Goal: Information Seeking & Learning: Learn about a topic

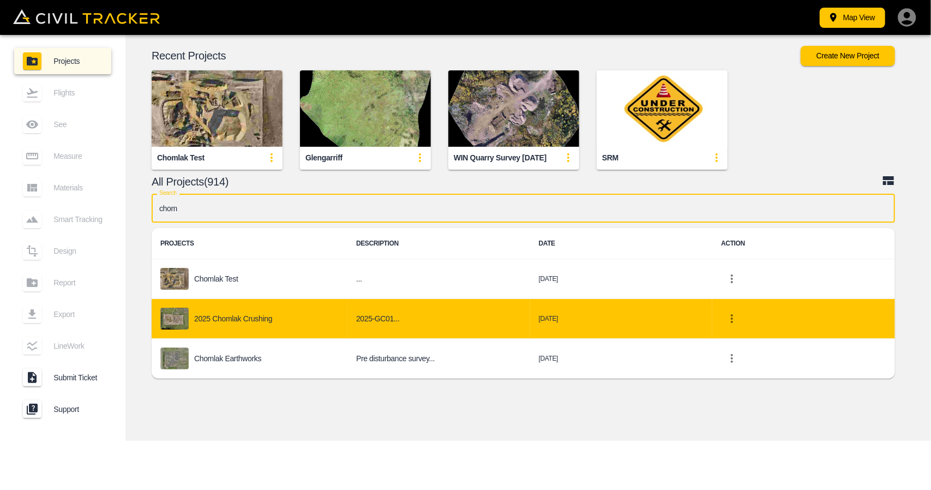
type input "chom"
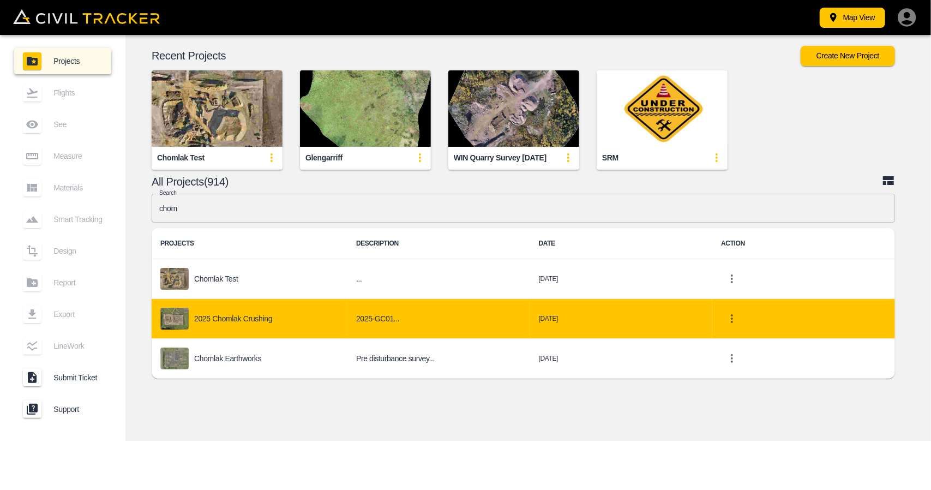
click at [315, 309] on div "2025 Chomlak Crushing" at bounding box center [249, 319] width 178 height 22
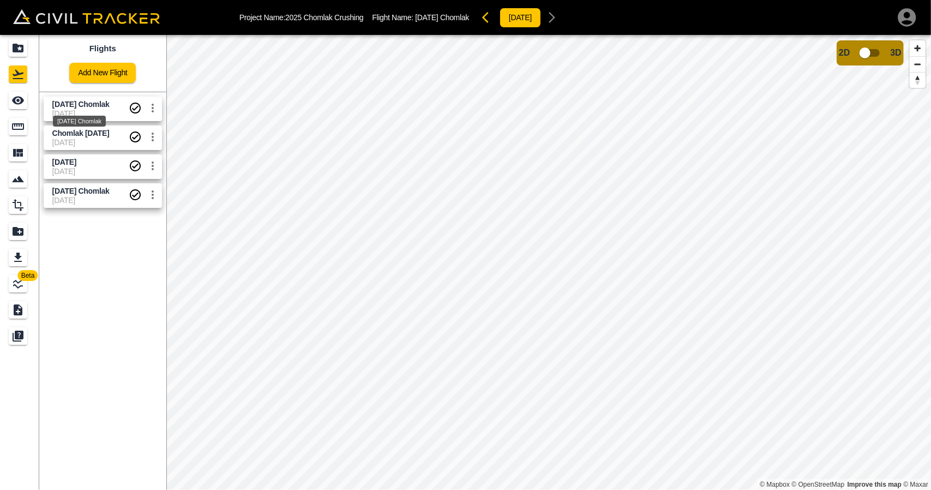
click at [75, 102] on span "[DATE] Chomlak" at bounding box center [80, 104] width 57 height 9
click at [869, 55] on input "checkbox" at bounding box center [865, 53] width 62 height 21
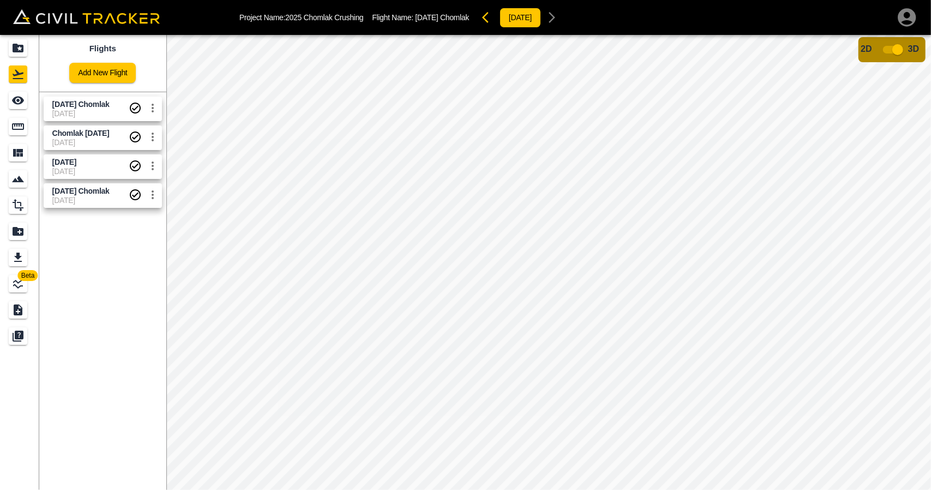
click at [889, 52] on input "checkbox" at bounding box center [898, 49] width 62 height 21
drag, startPoint x: 13, startPoint y: 55, endPoint x: 26, endPoint y: 3, distance: 53.4
click at [13, 55] on div "Projects" at bounding box center [18, 47] width 19 height 17
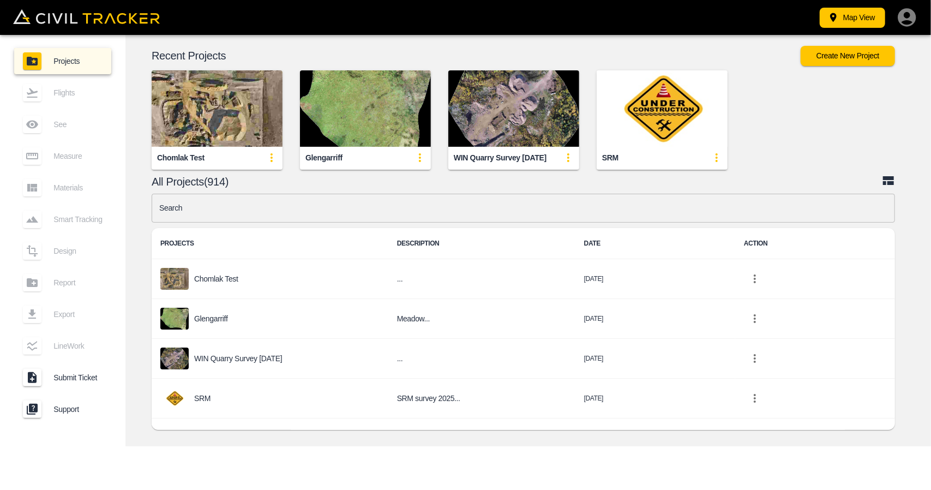
click at [412, 216] on input "text" at bounding box center [523, 208] width 743 height 29
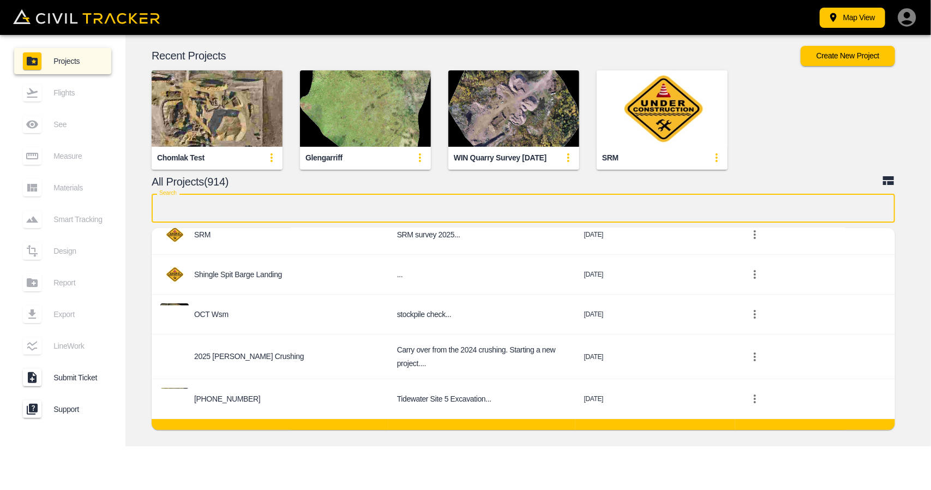
scroll to position [218, 0]
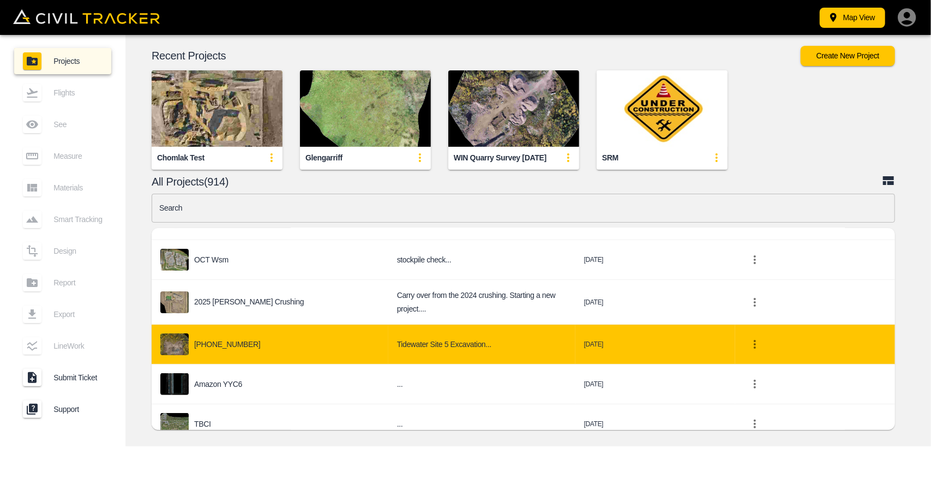
click at [272, 351] on td "[PHONE_NUMBER]" at bounding box center [270, 345] width 237 height 40
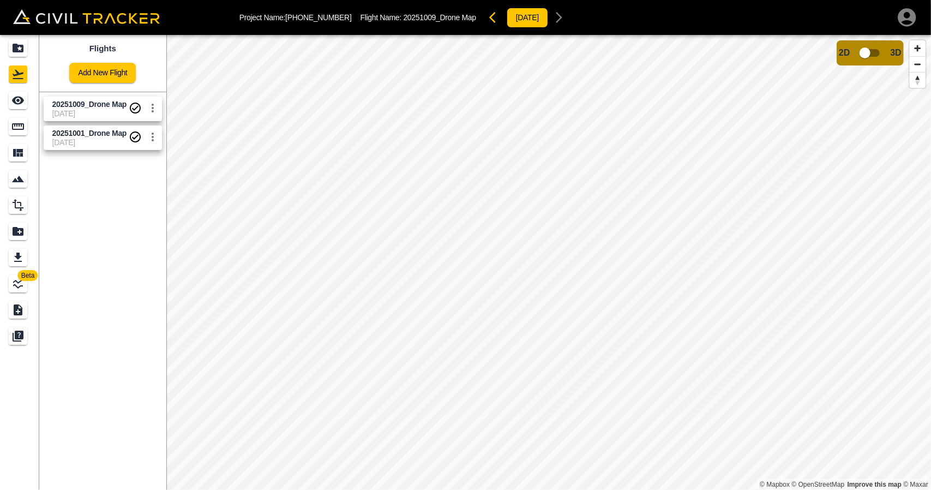
drag, startPoint x: 104, startPoint y: 111, endPoint x: 147, endPoint y: 105, distance: 43.5
click at [105, 111] on span "[DATE]" at bounding box center [90, 113] width 76 height 9
click at [17, 95] on icon "See" at bounding box center [17, 100] width 13 height 13
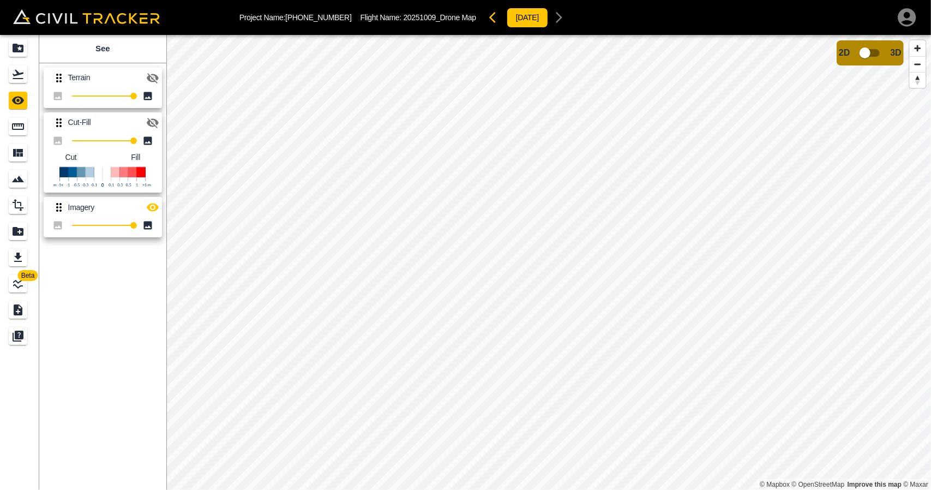
drag, startPoint x: 154, startPoint y: 77, endPoint x: 155, endPoint y: 95, distance: 18.6
click at [155, 79] on icon "button" at bounding box center [152, 77] width 13 height 13
click at [154, 216] on button "button" at bounding box center [153, 207] width 22 height 22
click at [874, 55] on input "checkbox" at bounding box center [865, 53] width 62 height 21
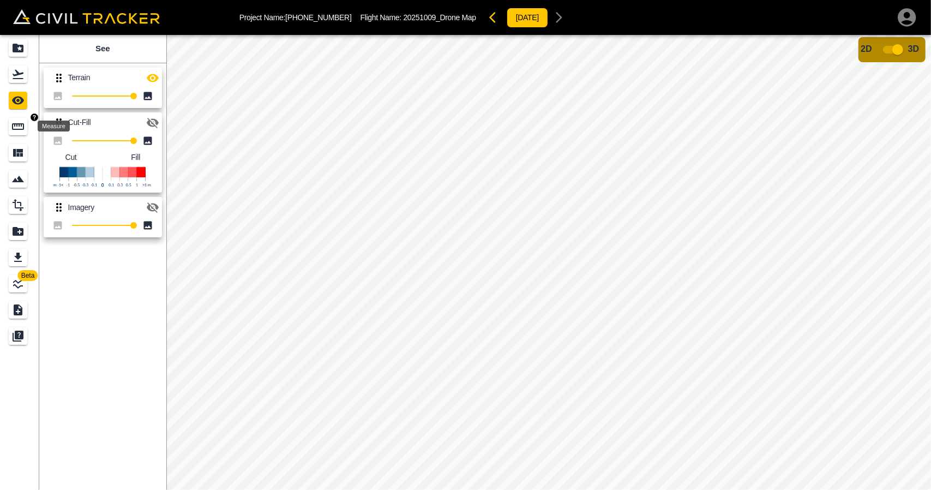
click at [16, 126] on icon "Measure" at bounding box center [18, 126] width 12 height 7
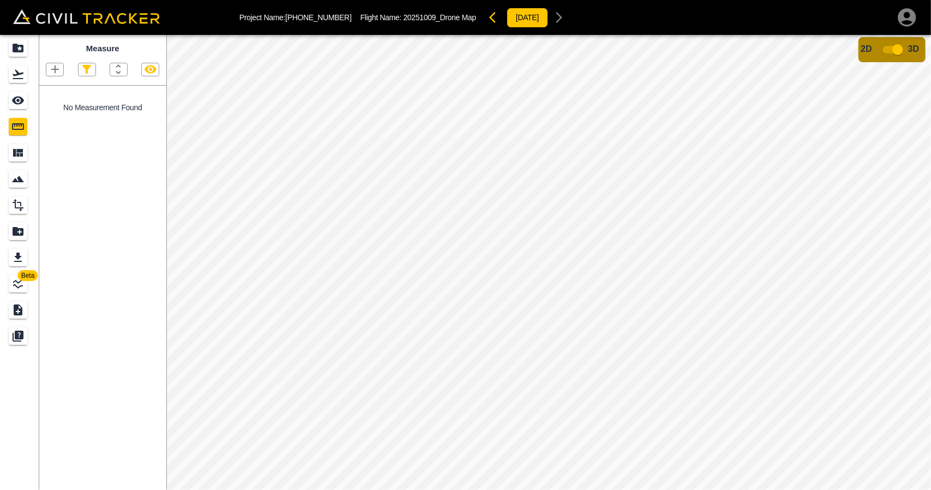
click at [908, 44] on span "3D" at bounding box center [913, 48] width 11 height 9
click at [899, 47] on input "checkbox" at bounding box center [898, 49] width 62 height 21
click at [21, 133] on div "Measure" at bounding box center [18, 126] width 19 height 17
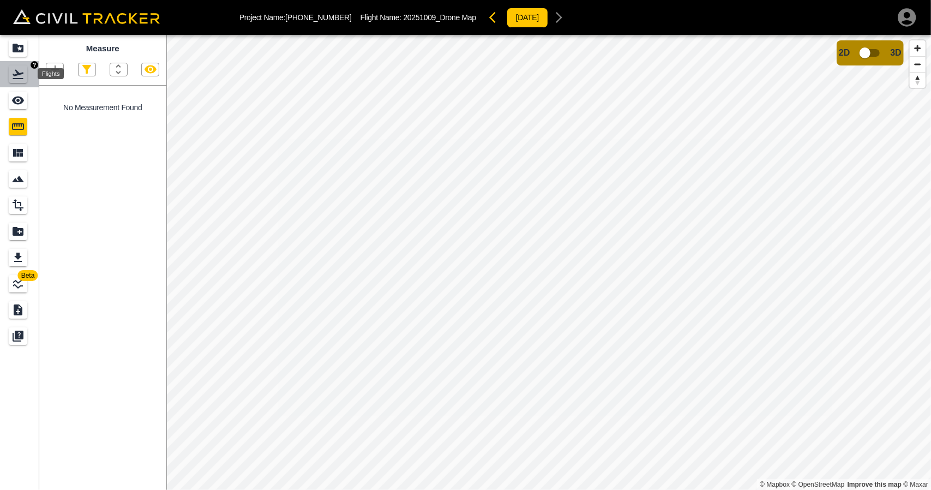
click at [23, 79] on icon "Flights" at bounding box center [17, 74] width 13 height 13
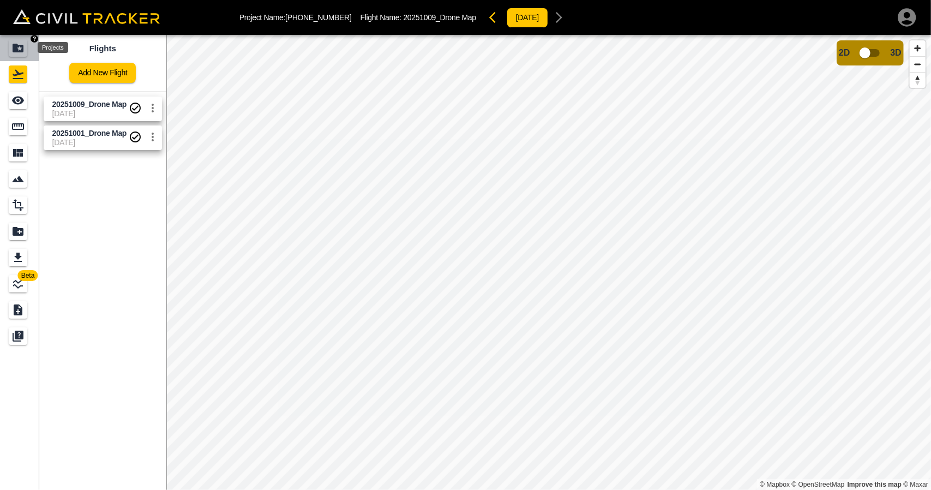
click at [21, 56] on div "Projects" at bounding box center [18, 47] width 19 height 17
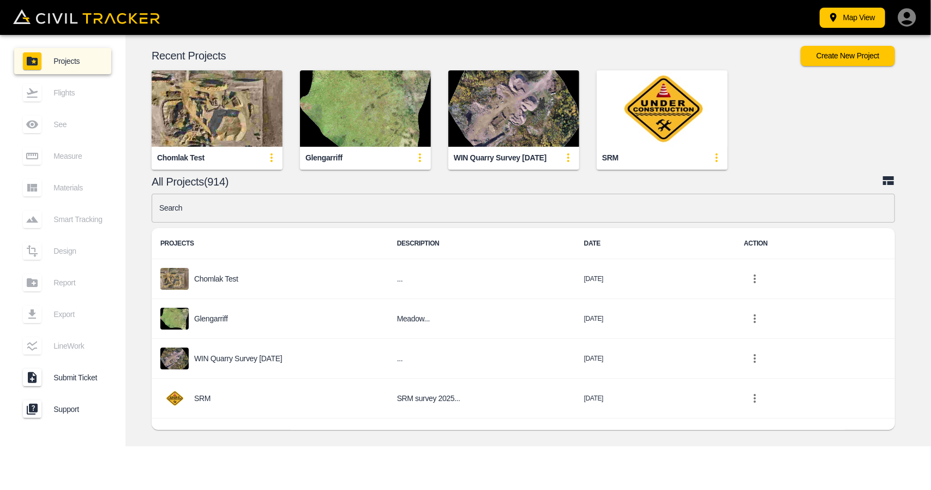
click at [315, 200] on input "text" at bounding box center [523, 208] width 743 height 29
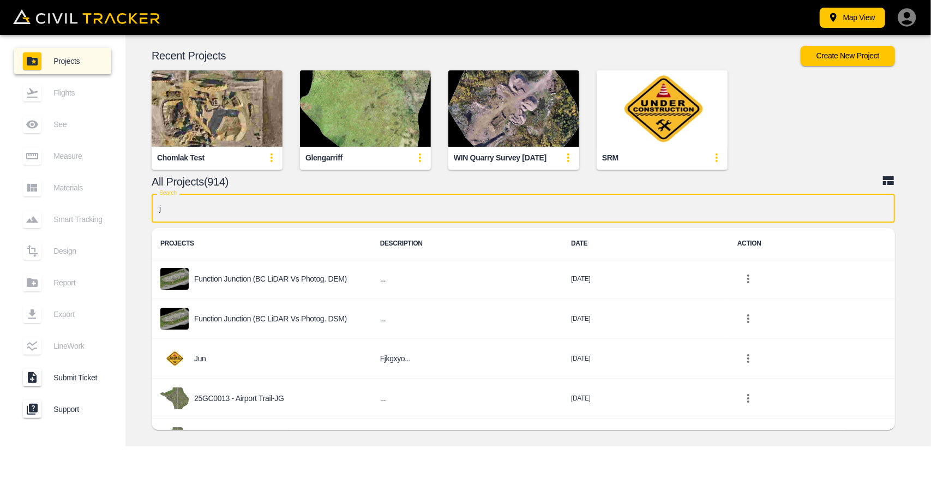
type input "jd"
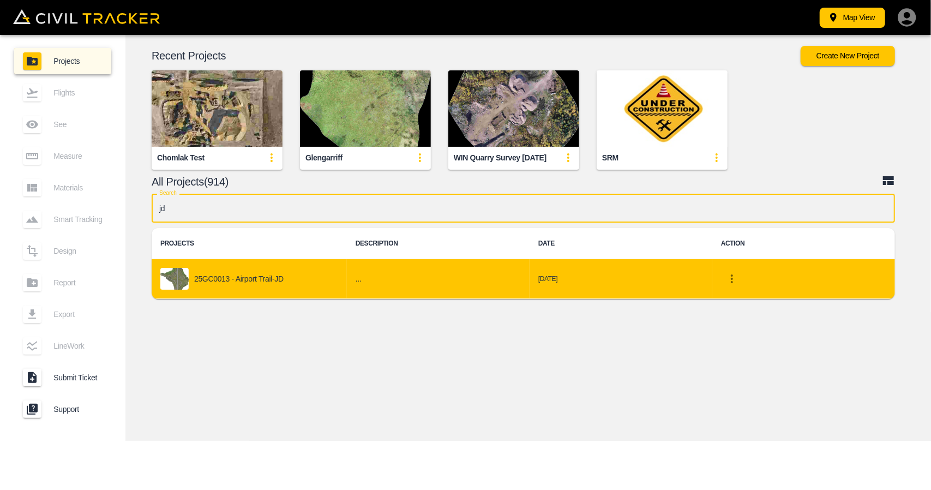
click at [268, 272] on div "25GC0013 - Airport Trail-JD" at bounding box center [249, 279] width 178 height 22
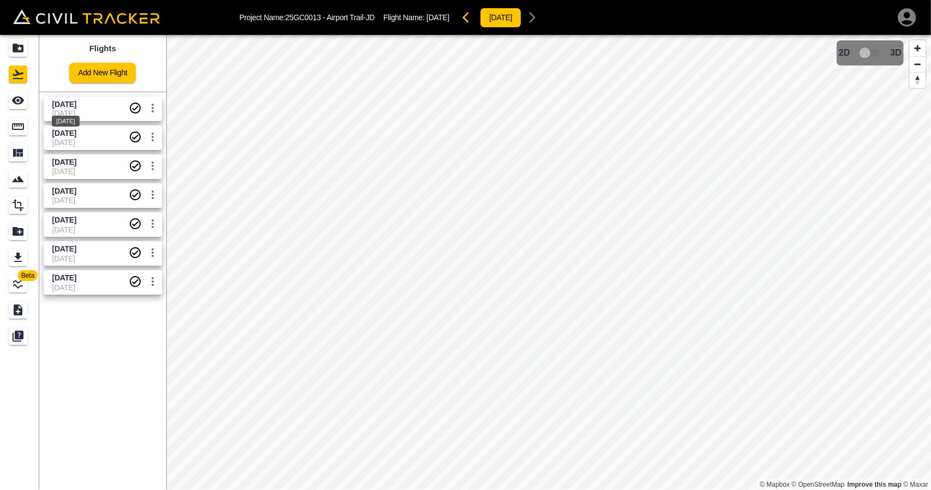
click at [76, 107] on span "Sept 30 2025" at bounding box center [64, 104] width 24 height 9
click at [15, 132] on icon "Measure" at bounding box center [17, 126] width 13 height 13
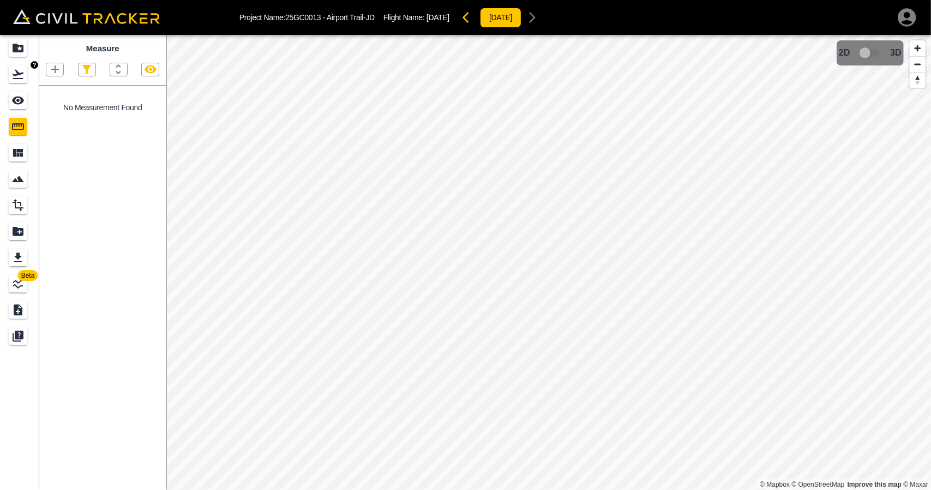
click at [22, 71] on icon "Flights" at bounding box center [17, 74] width 13 height 13
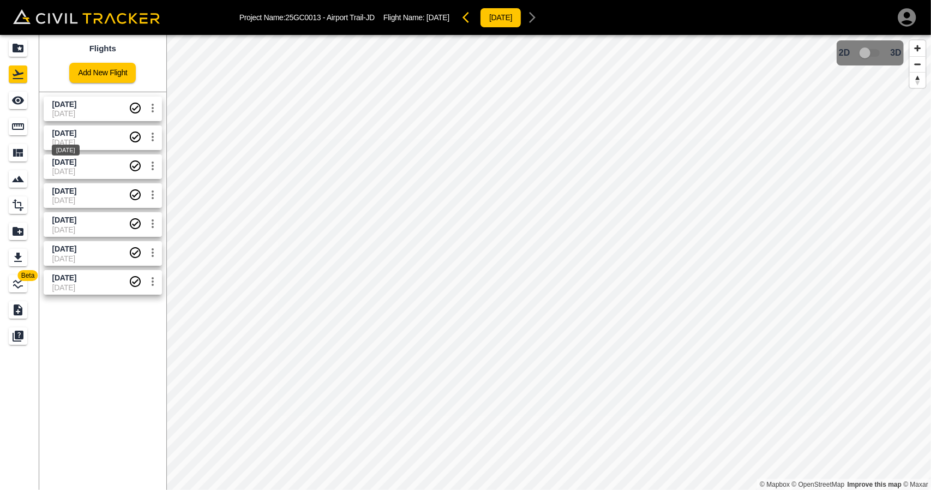
click at [71, 135] on span "Sept 16 2025" at bounding box center [64, 133] width 24 height 9
click at [11, 122] on icon "Measure" at bounding box center [17, 126] width 13 height 13
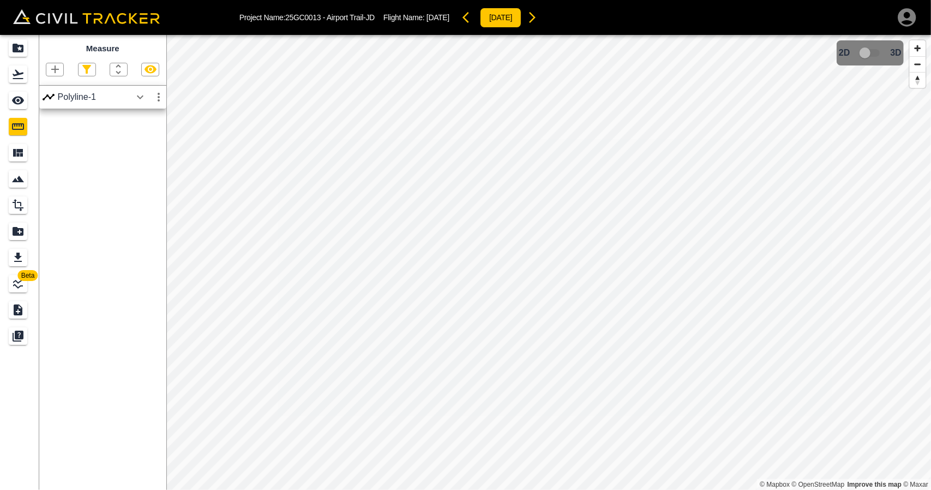
click at [24, 72] on icon "Flights" at bounding box center [17, 74] width 13 height 13
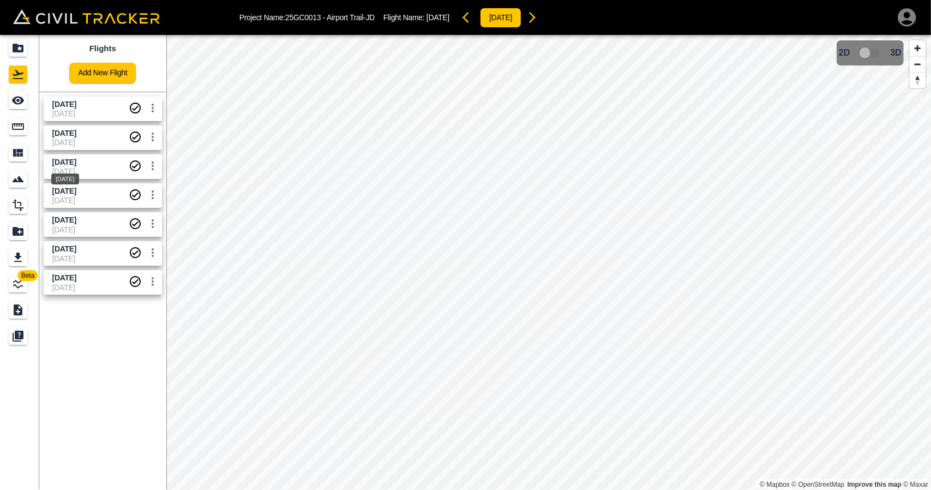
click at [58, 163] on span "Sept 4 2025" at bounding box center [64, 162] width 24 height 9
click at [15, 136] on link at bounding box center [19, 126] width 39 height 26
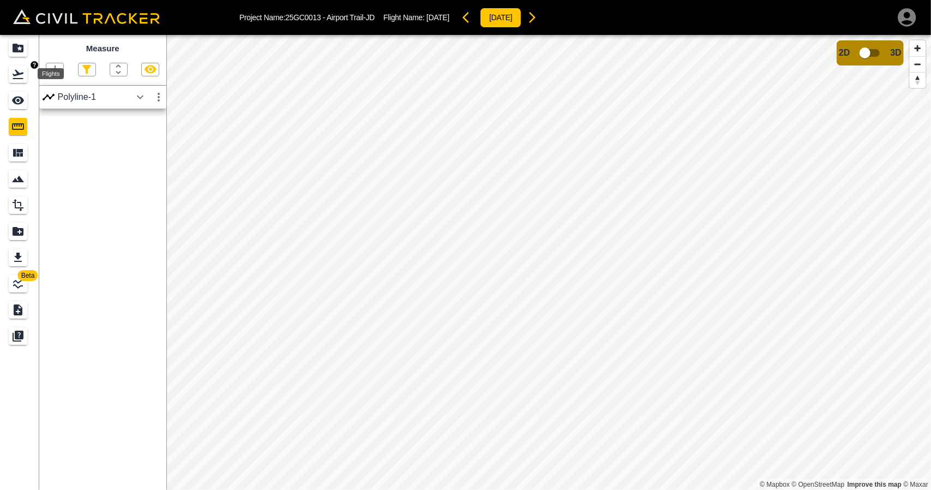
click at [18, 70] on icon "Flights" at bounding box center [17, 74] width 13 height 13
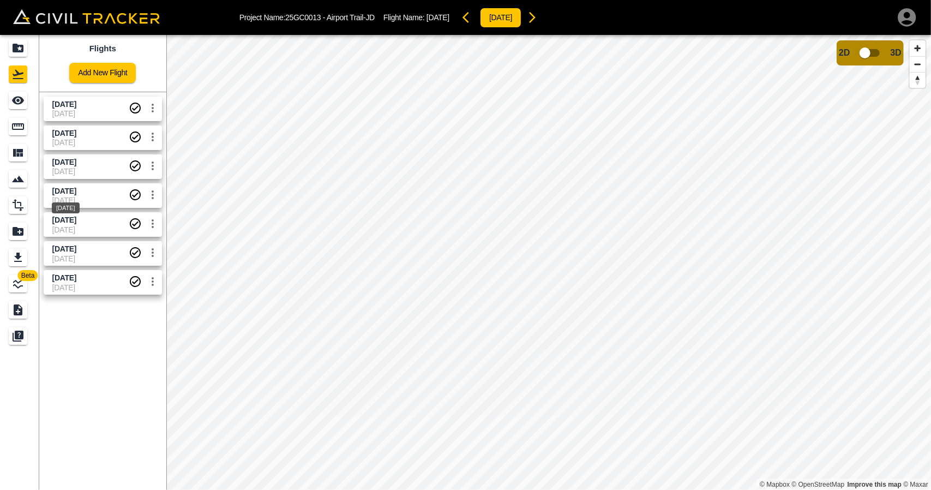
click at [65, 189] on span "Aug 27 2025" at bounding box center [64, 191] width 24 height 9
click at [15, 135] on div "Measure" at bounding box center [18, 126] width 19 height 17
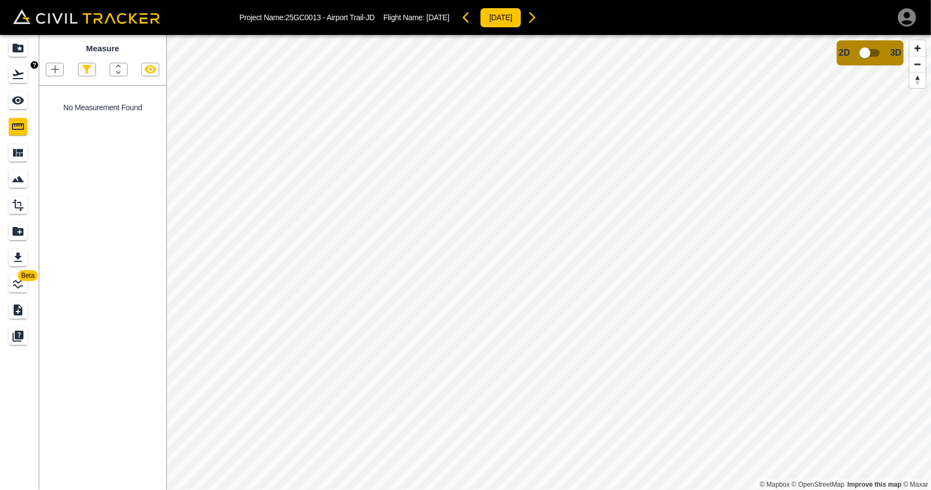
click at [14, 62] on link at bounding box center [19, 74] width 39 height 26
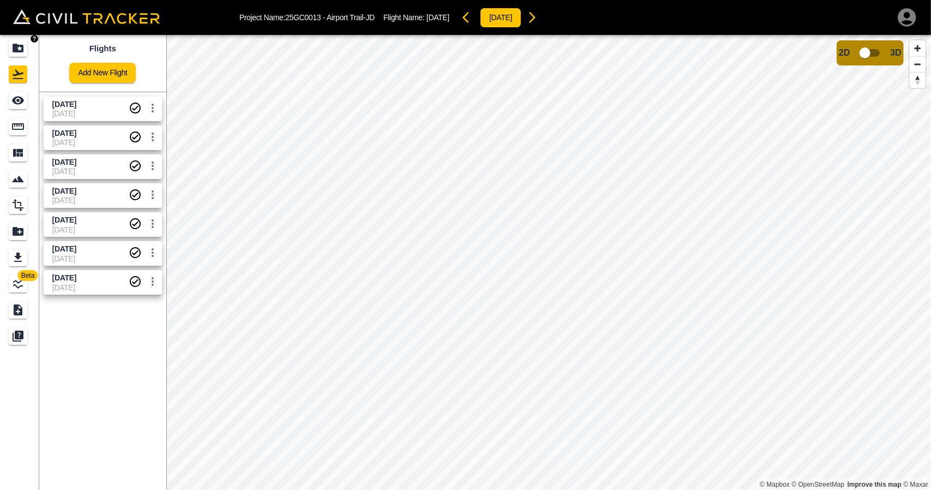
click at [14, 44] on icon "Projects" at bounding box center [18, 48] width 11 height 9
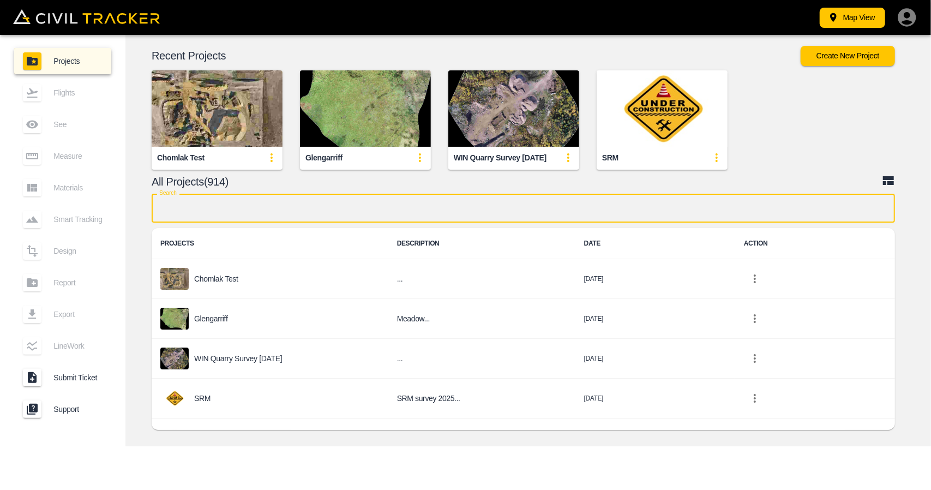
click at [327, 208] on input "text" at bounding box center [523, 208] width 743 height 29
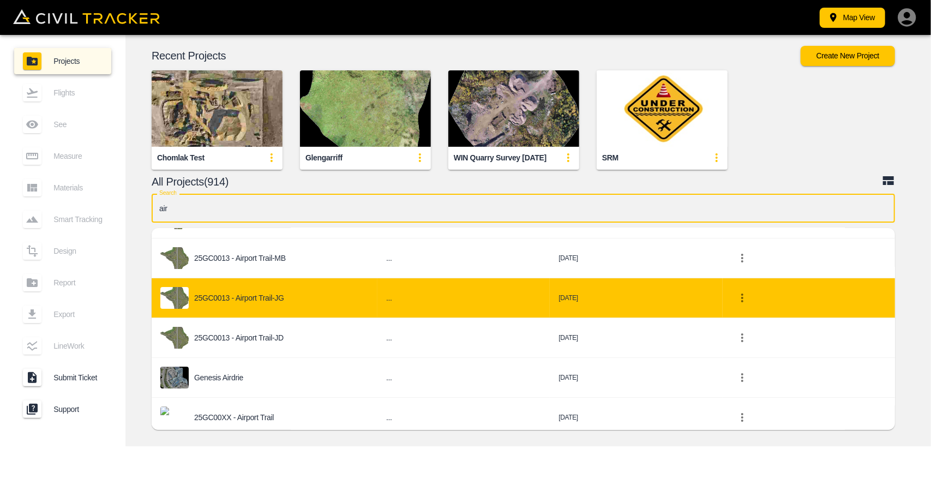
scroll to position [109, 0]
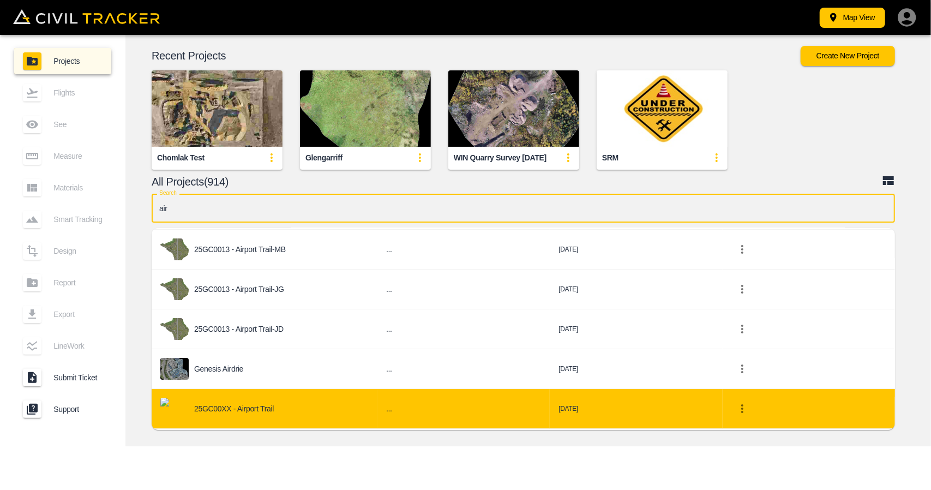
type input "air"
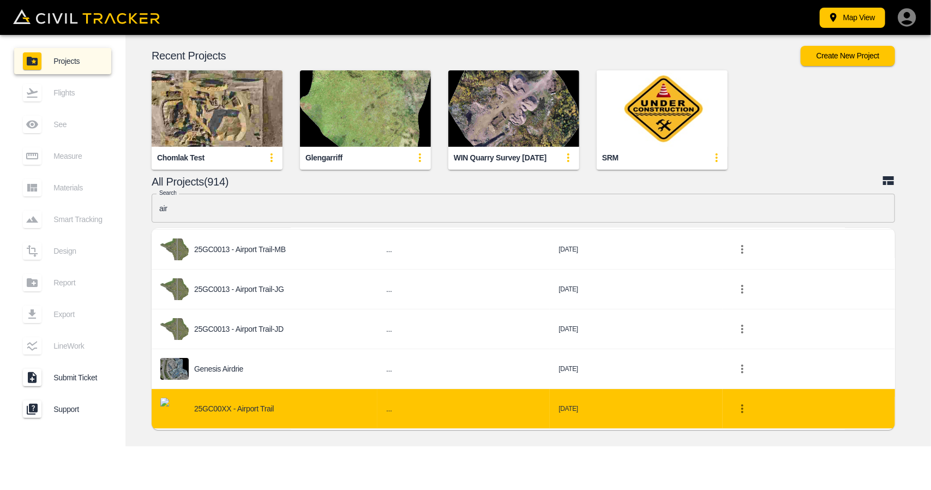
click at [230, 404] on p "25GC00XX - Airport Trail" at bounding box center [234, 408] width 80 height 9
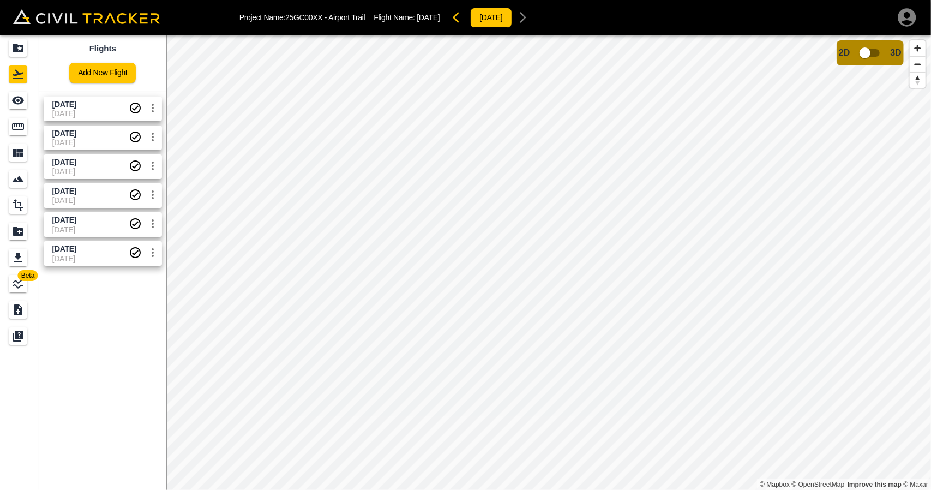
click at [80, 113] on span "18-09-2025" at bounding box center [90, 113] width 76 height 9
click at [14, 110] on link at bounding box center [19, 100] width 39 height 26
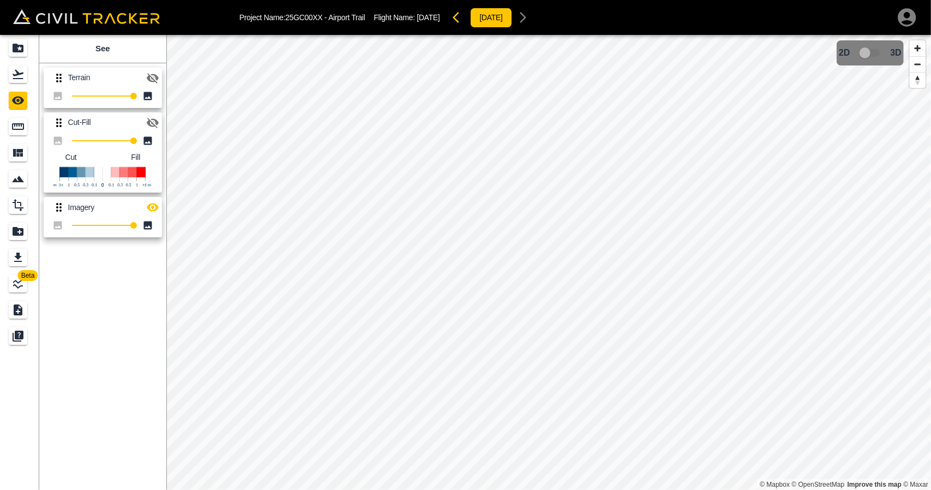
click at [147, 119] on icon "button" at bounding box center [152, 122] width 13 height 13
click at [151, 205] on icon "button" at bounding box center [153, 207] width 12 height 8
click at [6, 71] on link at bounding box center [19, 74] width 39 height 26
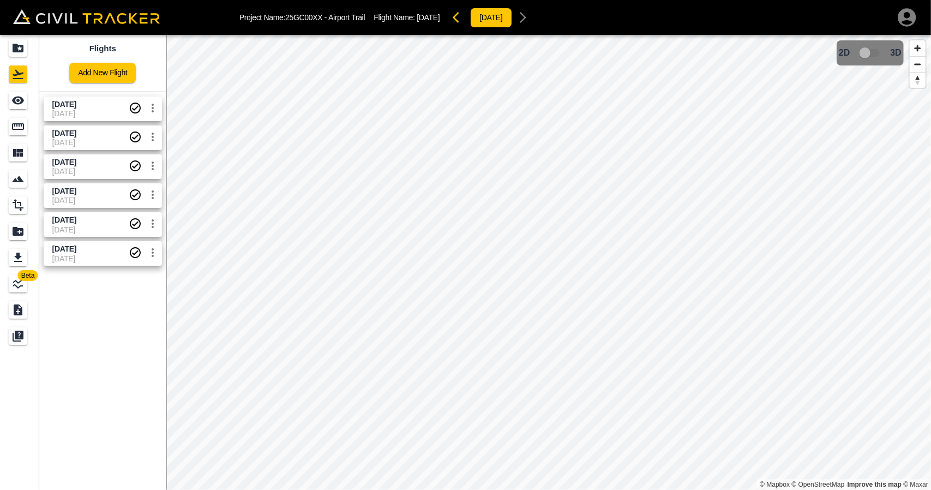
click at [61, 140] on span "07-09-2025" at bounding box center [90, 142] width 76 height 9
click at [13, 101] on icon "See" at bounding box center [18, 101] width 12 height 8
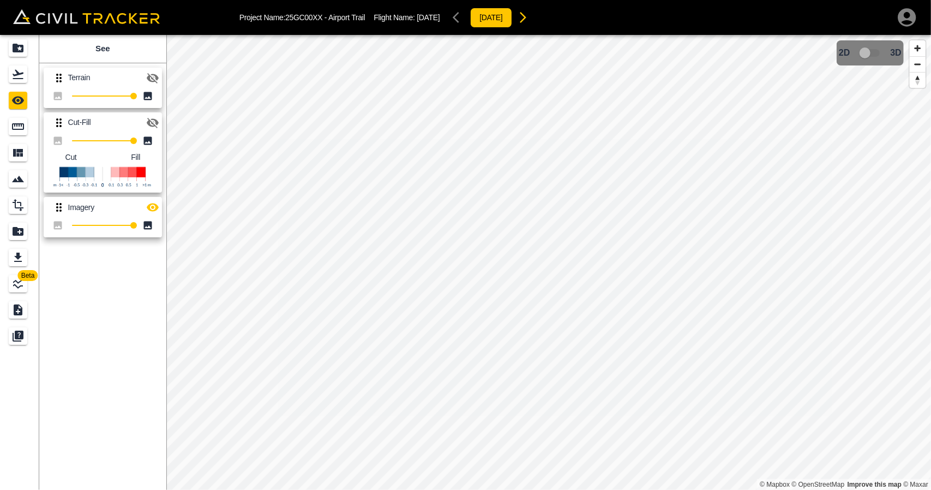
click at [154, 121] on icon "button" at bounding box center [152, 122] width 13 height 13
click at [4, 72] on link at bounding box center [19, 74] width 39 height 26
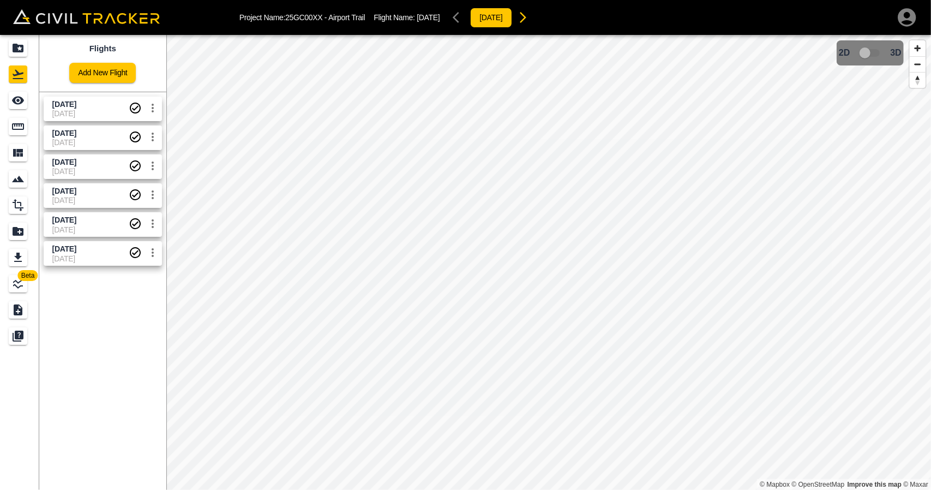
click at [69, 255] on span "07-09-2025" at bounding box center [90, 258] width 76 height 9
click at [12, 122] on icon "Measure" at bounding box center [17, 126] width 13 height 13
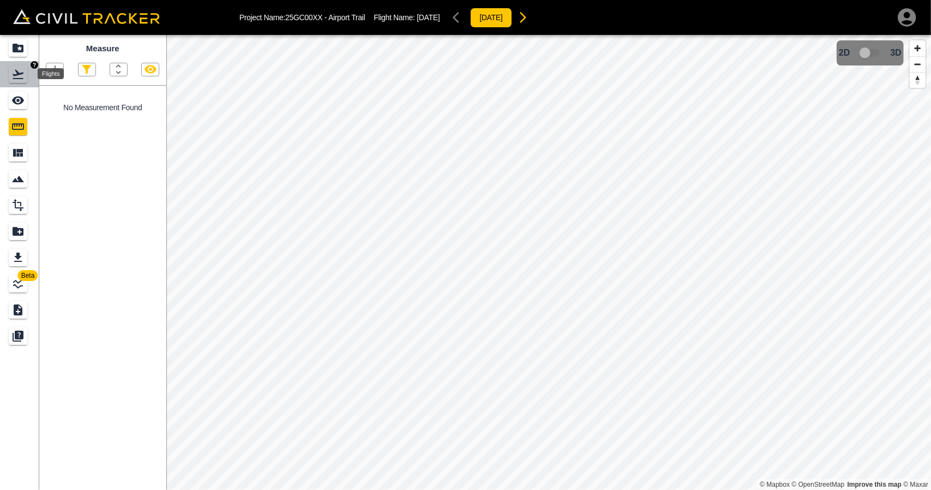
click at [21, 79] on icon "Flights" at bounding box center [17, 74] width 13 height 13
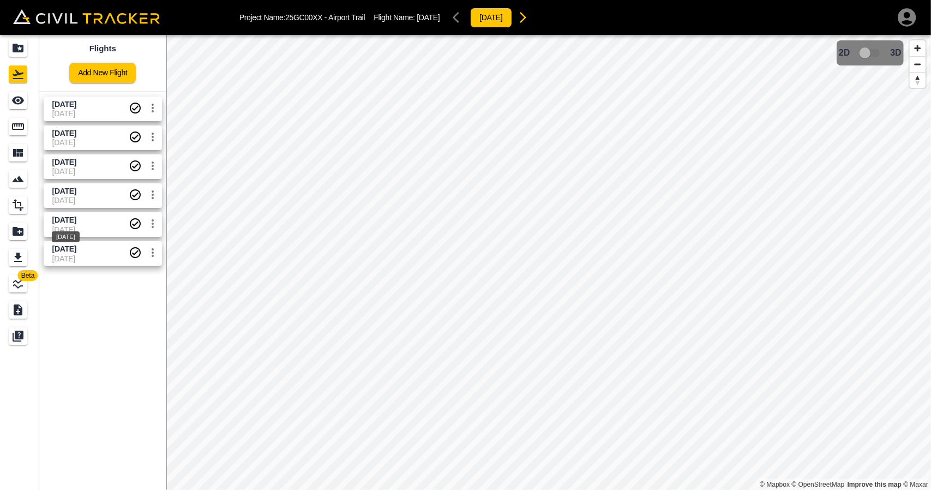
click at [61, 220] on span "Aug 15 2025" at bounding box center [64, 219] width 24 height 9
click at [17, 127] on icon "Measure" at bounding box center [17, 126] width 13 height 13
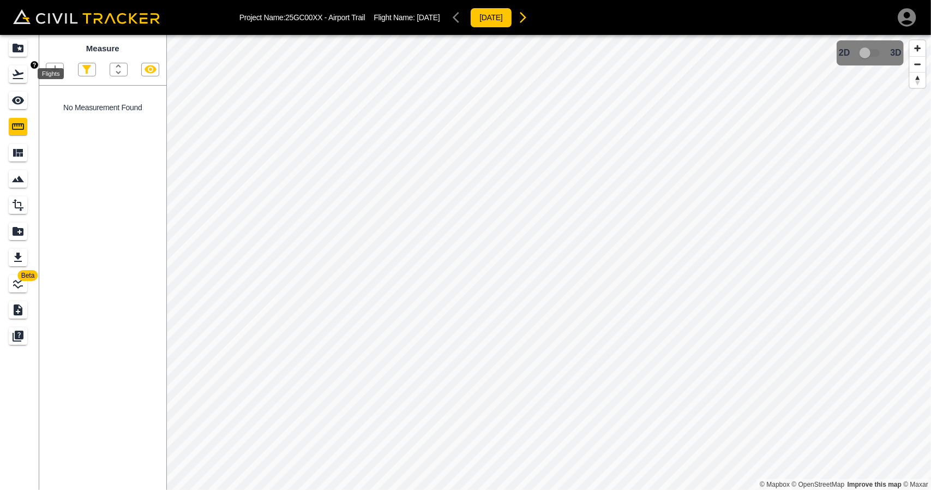
click at [22, 75] on icon "Flights" at bounding box center [17, 74] width 13 height 13
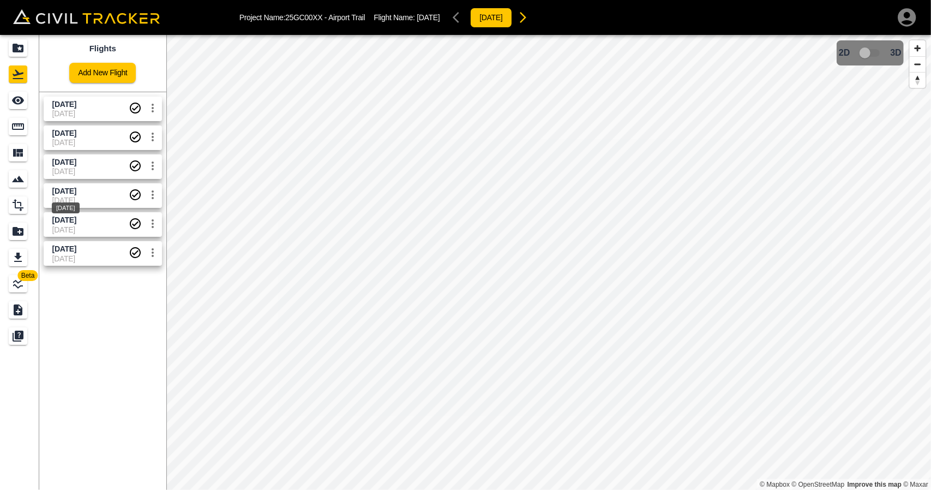
click at [60, 188] on span "Aug 20 2025" at bounding box center [64, 191] width 24 height 9
click at [21, 132] on icon "Measure" at bounding box center [17, 126] width 13 height 13
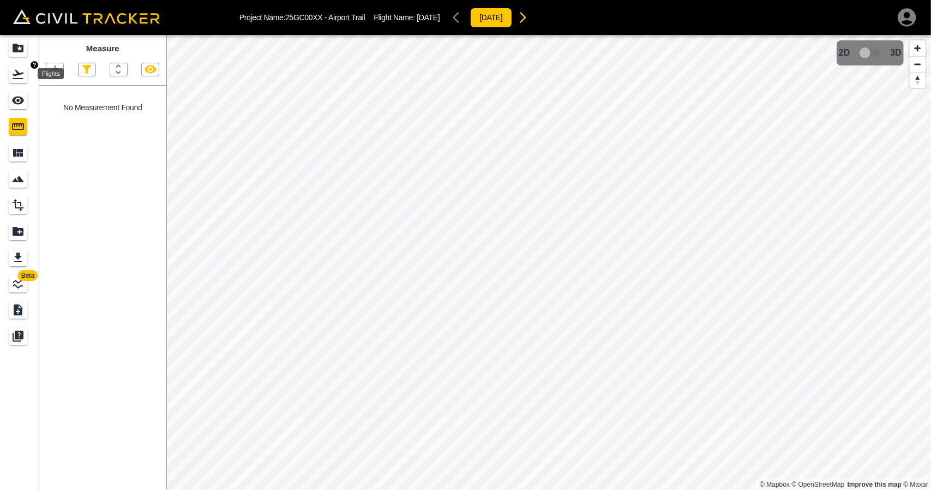
click at [19, 74] on icon "Flights" at bounding box center [18, 74] width 11 height 9
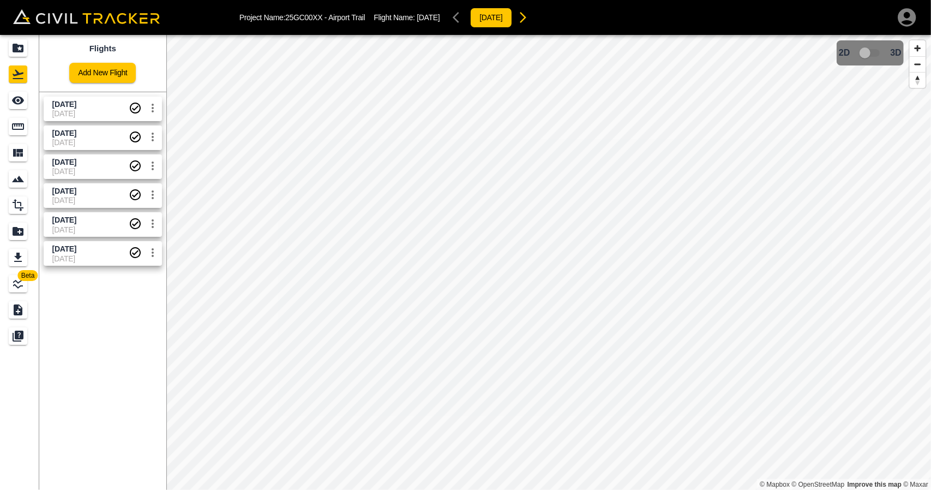
click at [58, 169] on span "07-09-2025" at bounding box center [90, 171] width 76 height 9
click at [14, 127] on icon "Measure" at bounding box center [17, 126] width 13 height 13
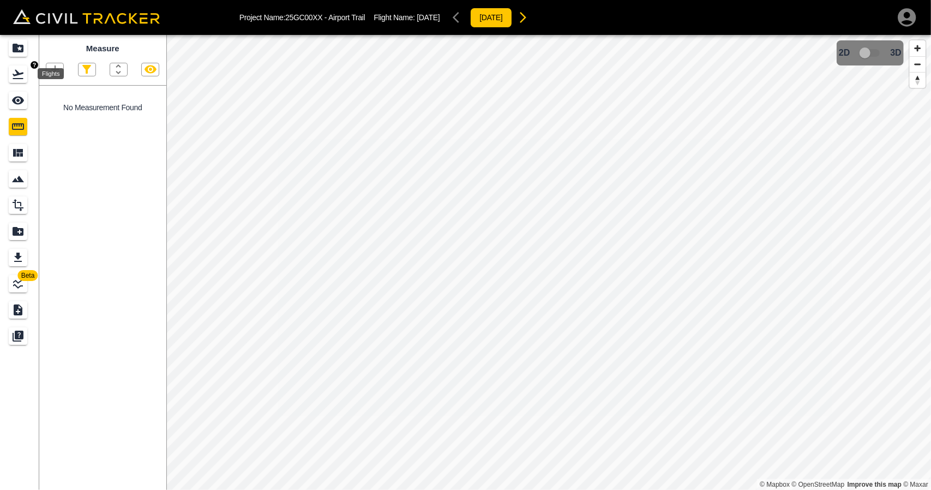
click at [16, 77] on icon "Flights" at bounding box center [17, 74] width 13 height 13
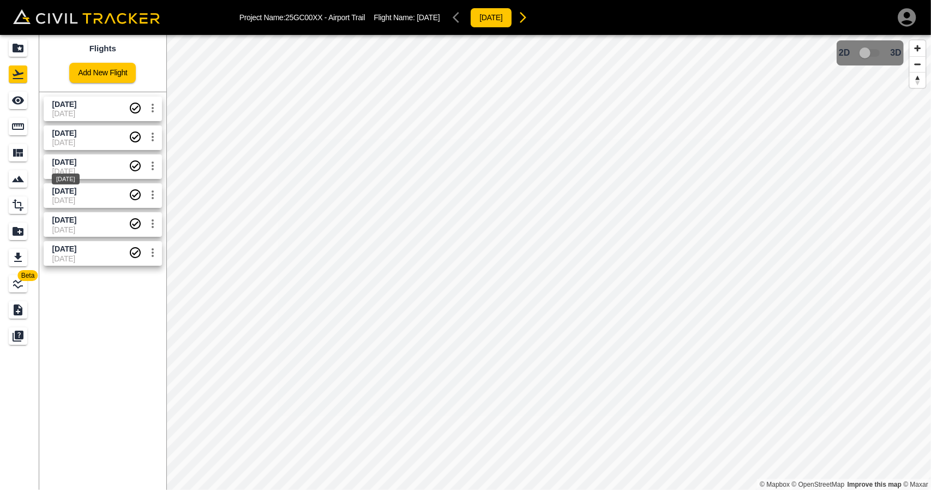
click at [63, 165] on span "Aug 27 2025" at bounding box center [64, 162] width 24 height 9
click at [20, 120] on icon "Measure" at bounding box center [17, 126] width 13 height 13
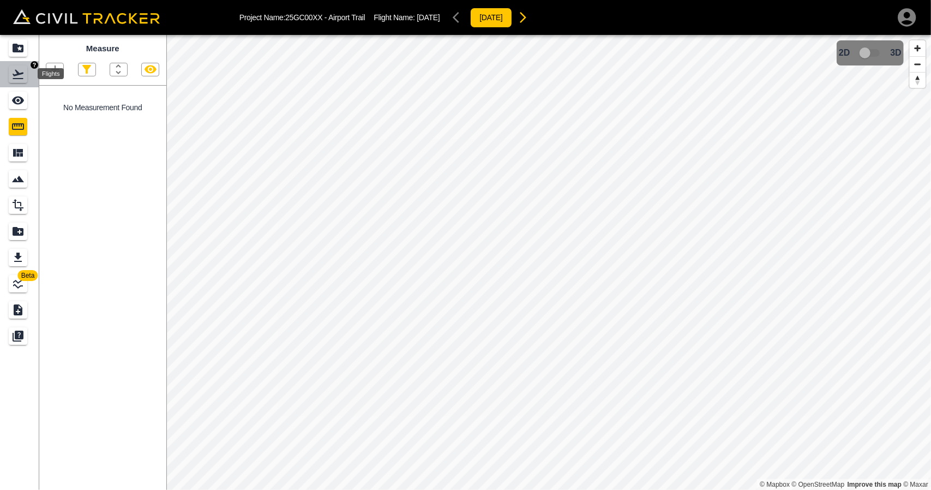
drag, startPoint x: 16, startPoint y: 70, endPoint x: 38, endPoint y: 91, distance: 29.7
click at [16, 71] on icon "Flights" at bounding box center [18, 74] width 11 height 9
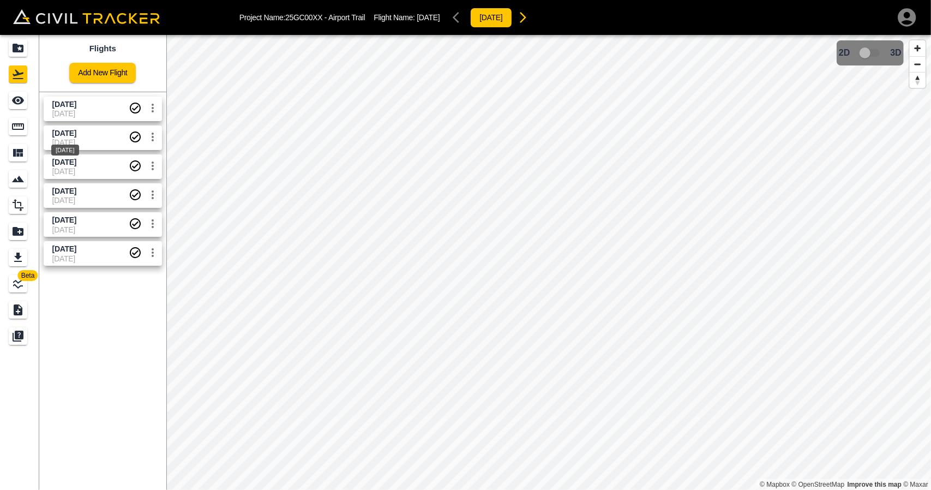
click at [64, 135] on span "Sept 4 2025" at bounding box center [64, 133] width 24 height 9
click at [23, 126] on icon "Measure" at bounding box center [18, 126] width 12 height 7
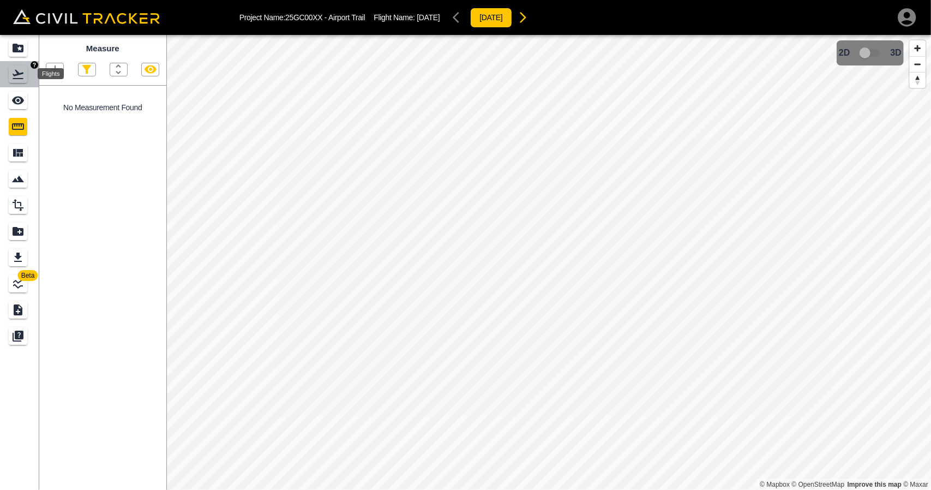
click at [17, 77] on icon "Flights" at bounding box center [17, 74] width 13 height 13
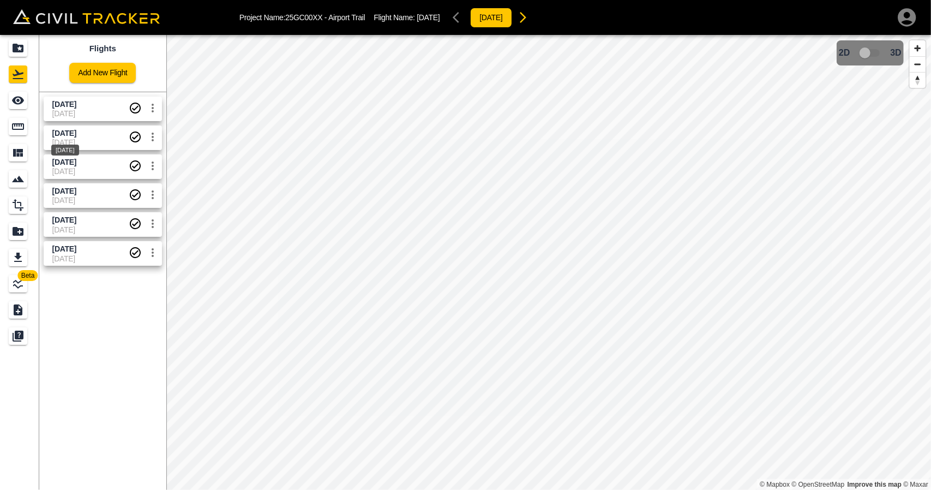
click at [72, 129] on span "Sept 4 2025" at bounding box center [64, 133] width 24 height 9
click at [31, 121] on link at bounding box center [19, 126] width 39 height 26
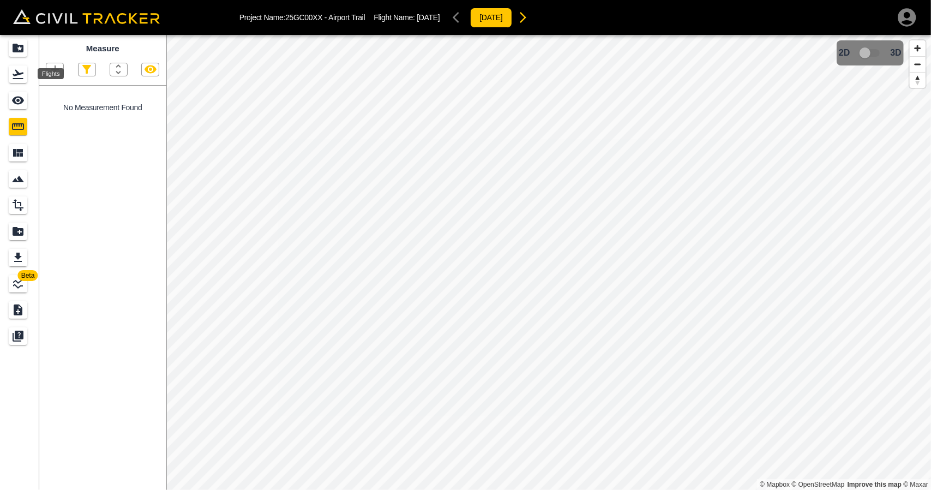
click at [20, 74] on icon "Flights" at bounding box center [18, 74] width 11 height 9
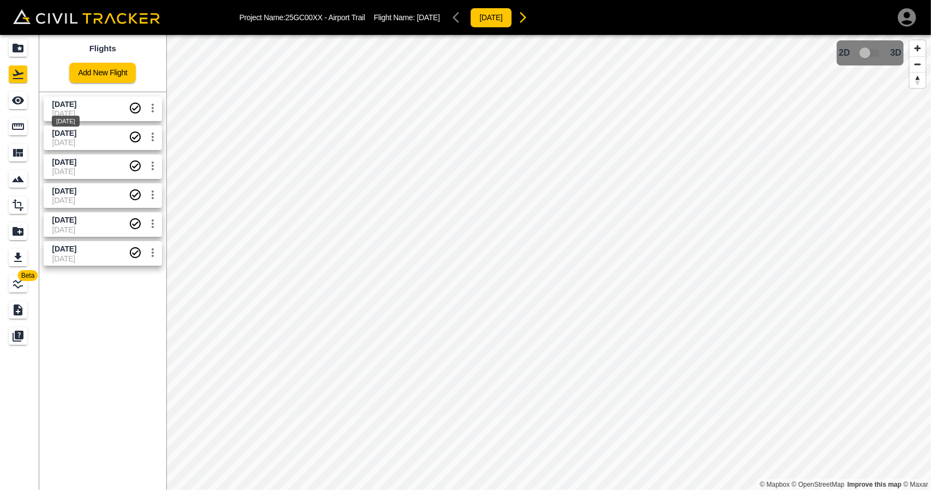
click at [63, 101] on span "Sept 16 2025" at bounding box center [64, 104] width 24 height 9
click at [15, 129] on icon "Measure" at bounding box center [18, 126] width 12 height 7
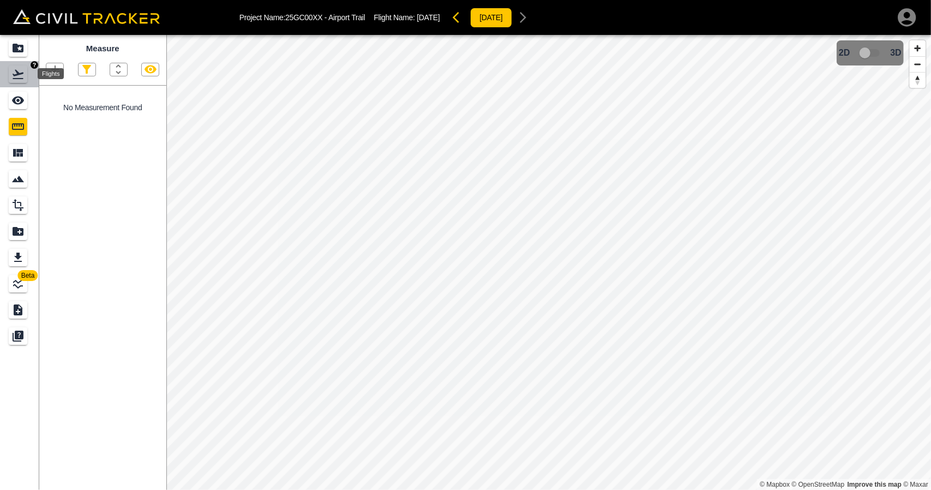
click at [19, 78] on icon "Flights" at bounding box center [18, 74] width 11 height 9
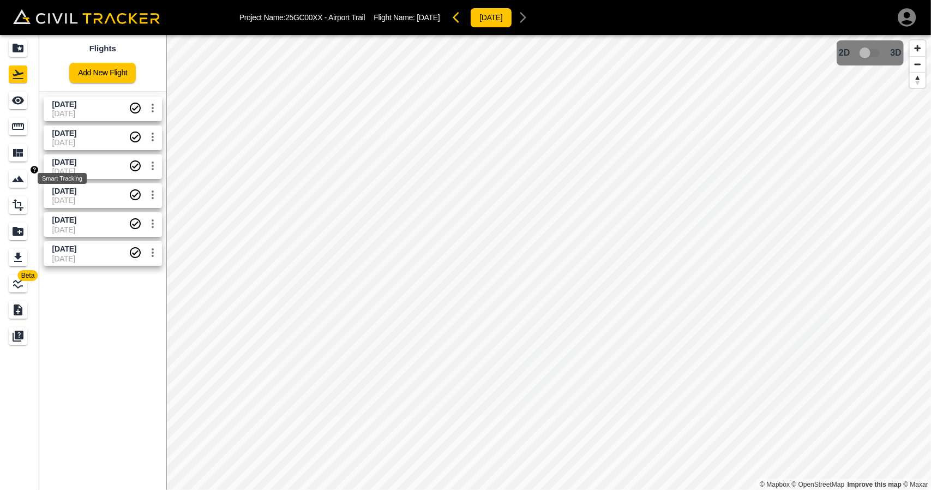
click at [19, 183] on icon "Smart Tracking" at bounding box center [17, 178] width 13 height 13
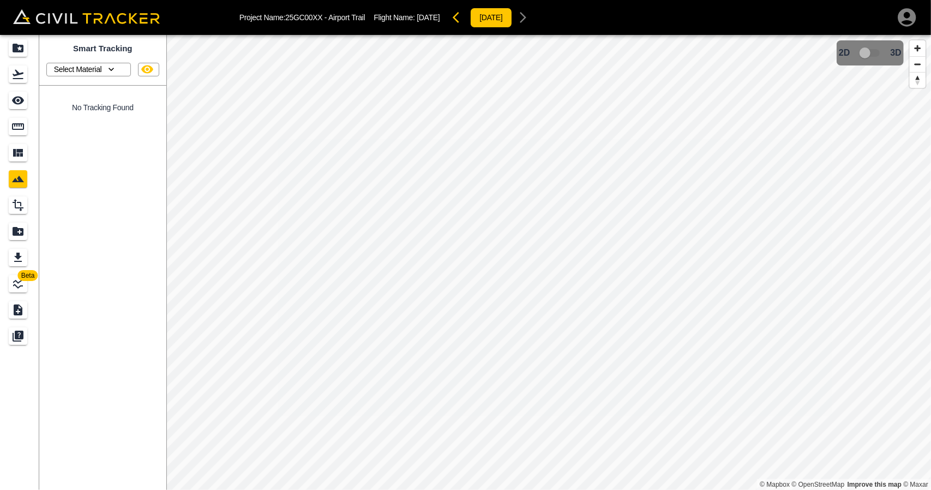
click at [109, 68] on icon "button" at bounding box center [111, 69] width 11 height 11
click at [102, 52] on div at bounding box center [465, 245] width 931 height 490
click at [12, 225] on icon "Report" at bounding box center [17, 231] width 13 height 13
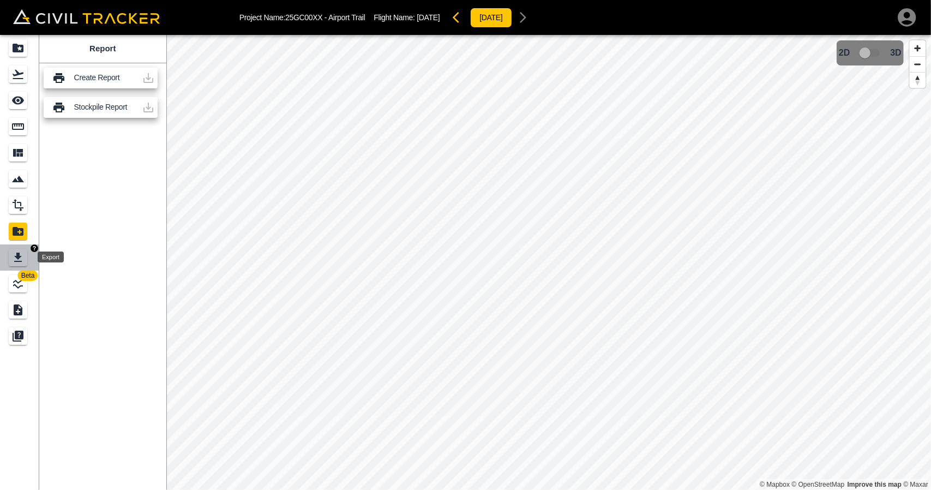
click at [21, 258] on icon "Export" at bounding box center [17, 257] width 13 height 13
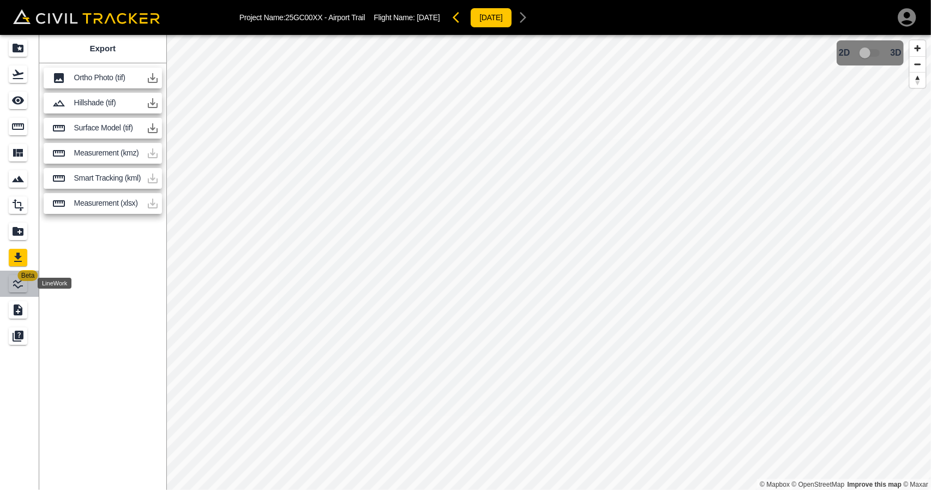
click at [20, 285] on icon "LineWork" at bounding box center [17, 283] width 13 height 13
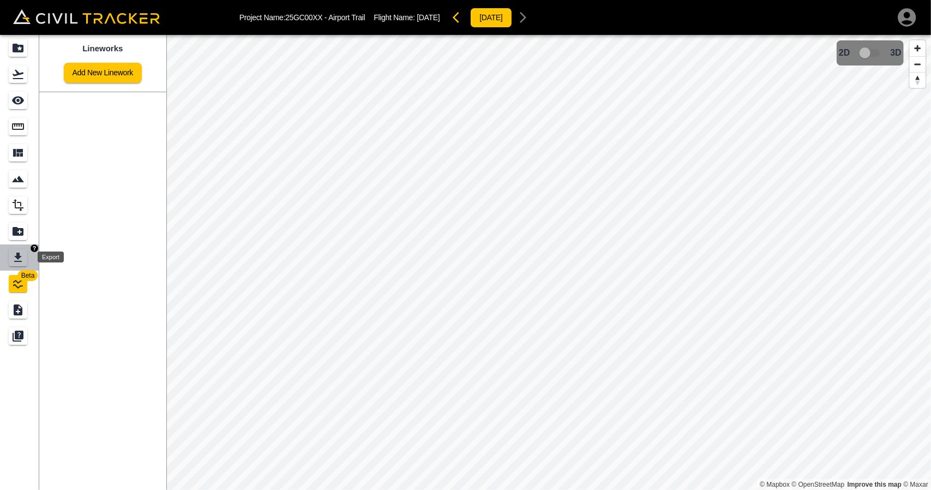
click at [15, 261] on icon "Export" at bounding box center [18, 257] width 8 height 9
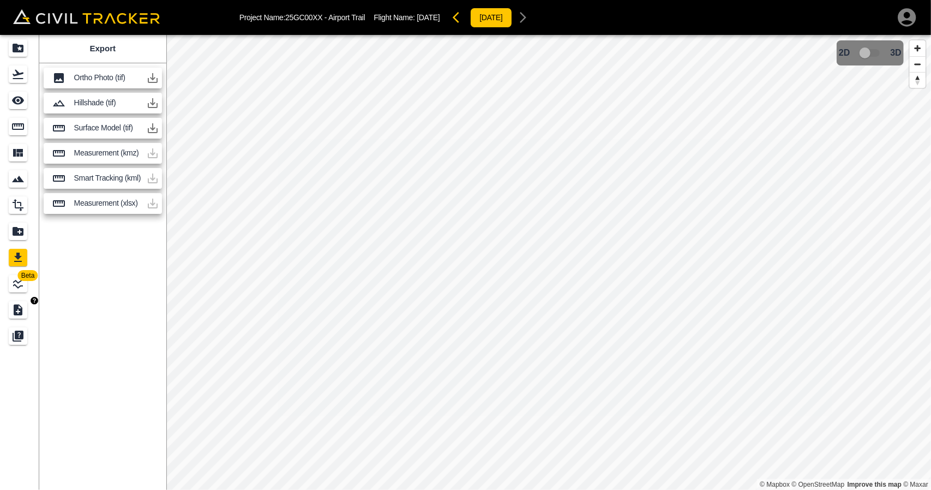
click at [15, 305] on icon "Submit Ticket" at bounding box center [18, 309] width 9 height 11
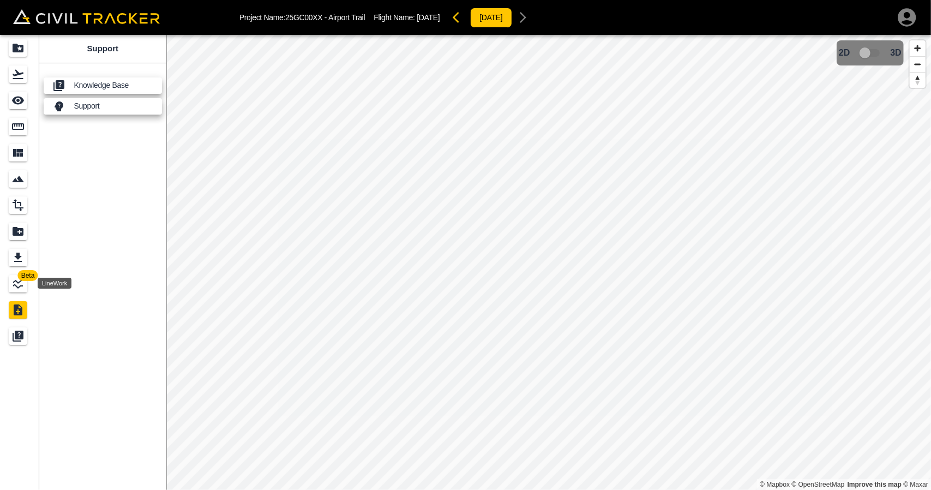
click at [19, 286] on icon "LineWork" at bounding box center [18, 284] width 10 height 10
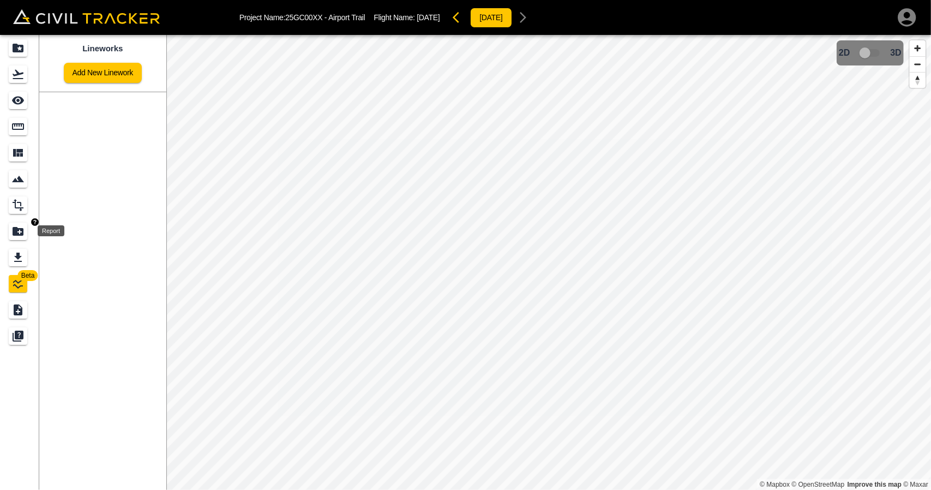
click at [19, 233] on icon "Report" at bounding box center [18, 231] width 11 height 9
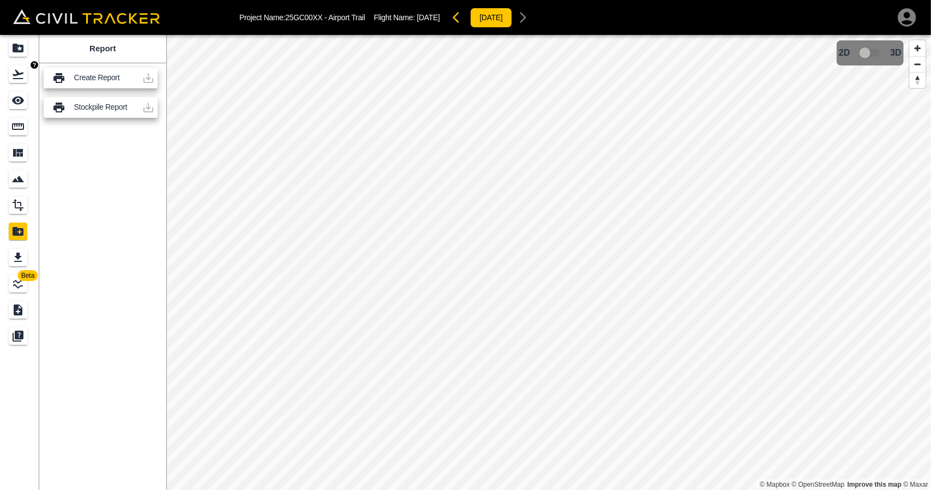
click at [17, 81] on div "Flights" at bounding box center [18, 73] width 19 height 17
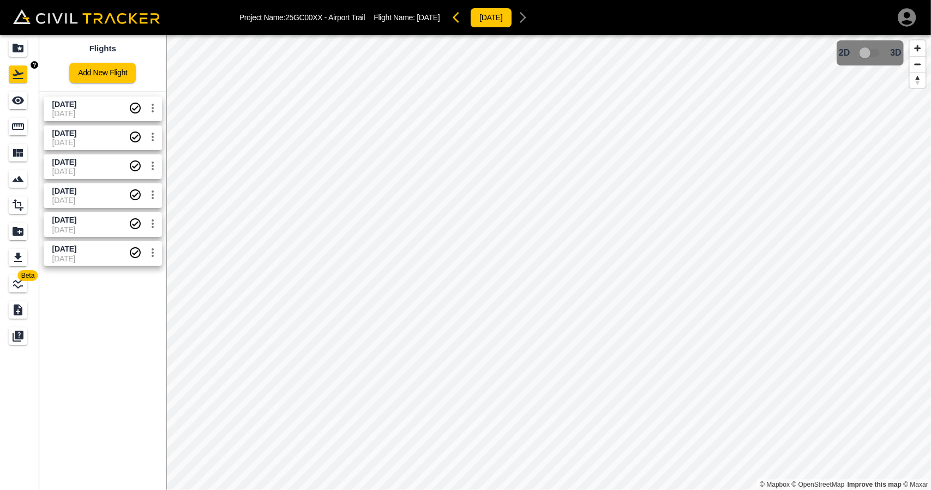
click at [14, 62] on link at bounding box center [19, 74] width 39 height 26
click at [13, 47] on icon "Projects" at bounding box center [18, 48] width 11 height 9
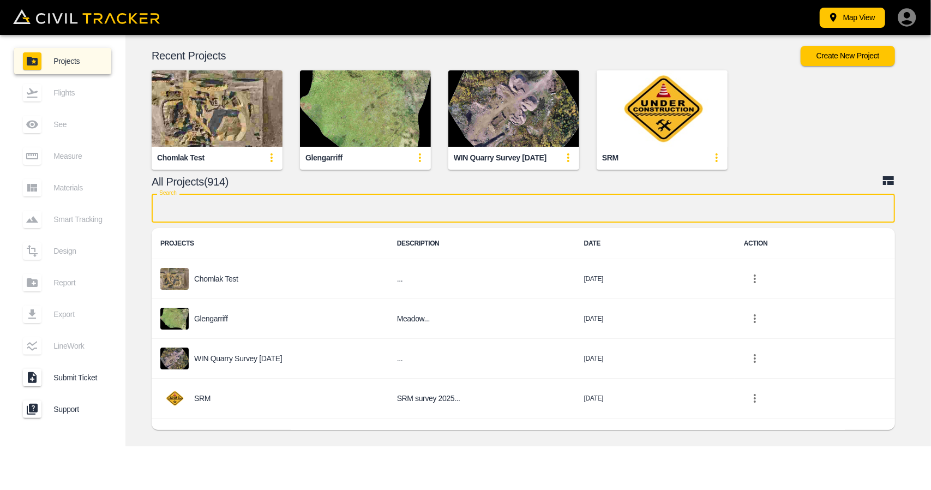
click at [250, 212] on input "text" at bounding box center [523, 208] width 743 height 29
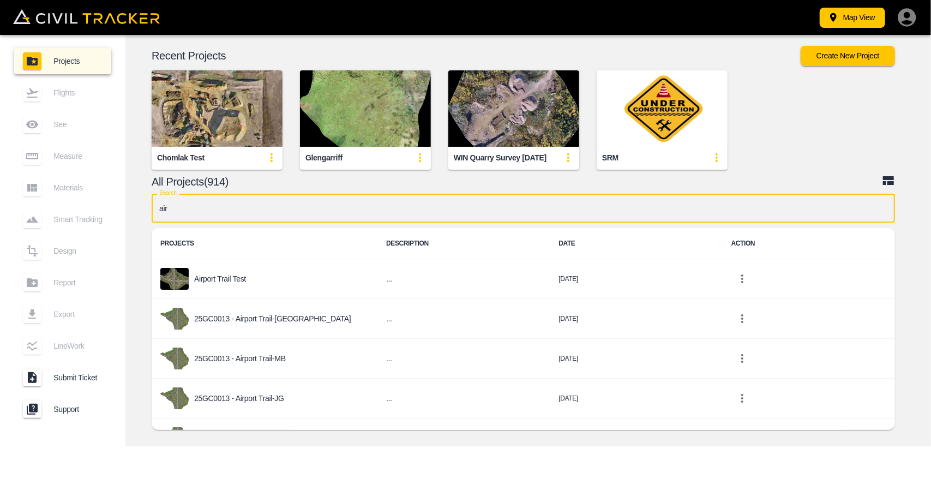
scroll to position [109, 0]
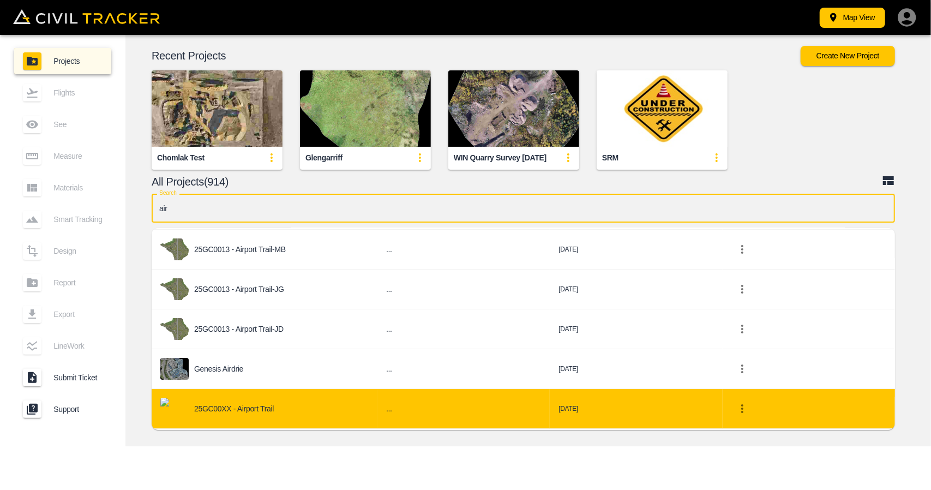
type input "air"
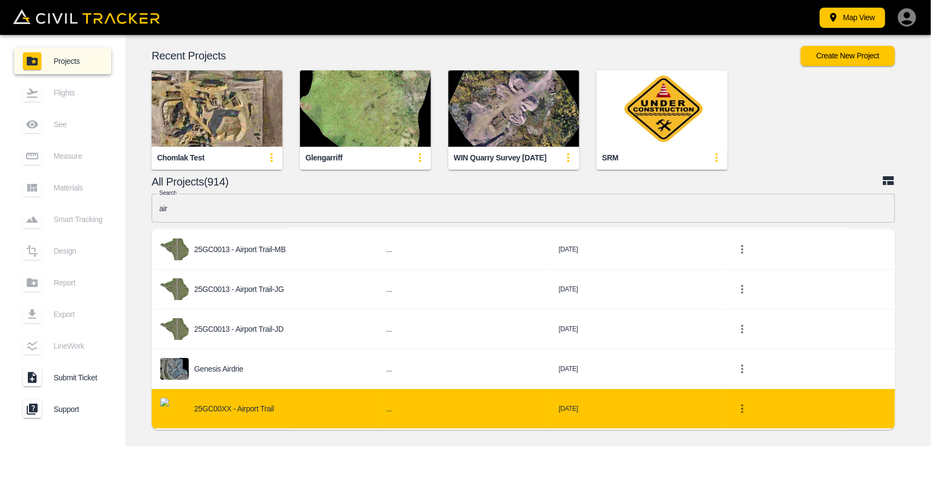
click at [254, 406] on p "25GC00XX - Airport Trail" at bounding box center [234, 408] width 80 height 9
